Goal: Transaction & Acquisition: Purchase product/service

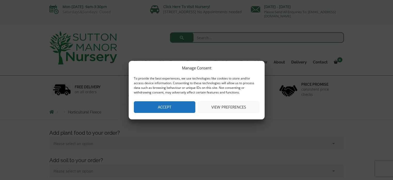
click at [215, 107] on button "View preferences" at bounding box center [229, 107] width 62 height 12
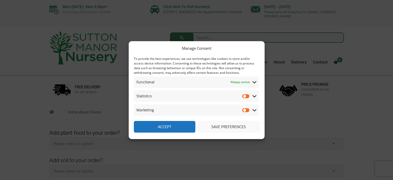
click at [222, 125] on button "Save preferences" at bounding box center [229, 127] width 62 height 12
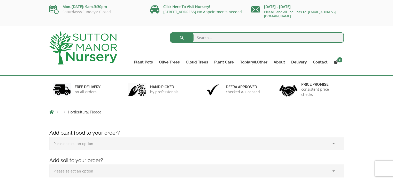
click at [220, 39] on input "search" at bounding box center [257, 37] width 174 height 10
type input "horticultural fleece"
click at [170, 32] on button "submit" at bounding box center [182, 37] width 24 height 10
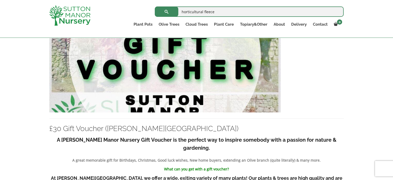
scroll to position [2354, 0]
